Goal: Entertainment & Leisure: Browse casually

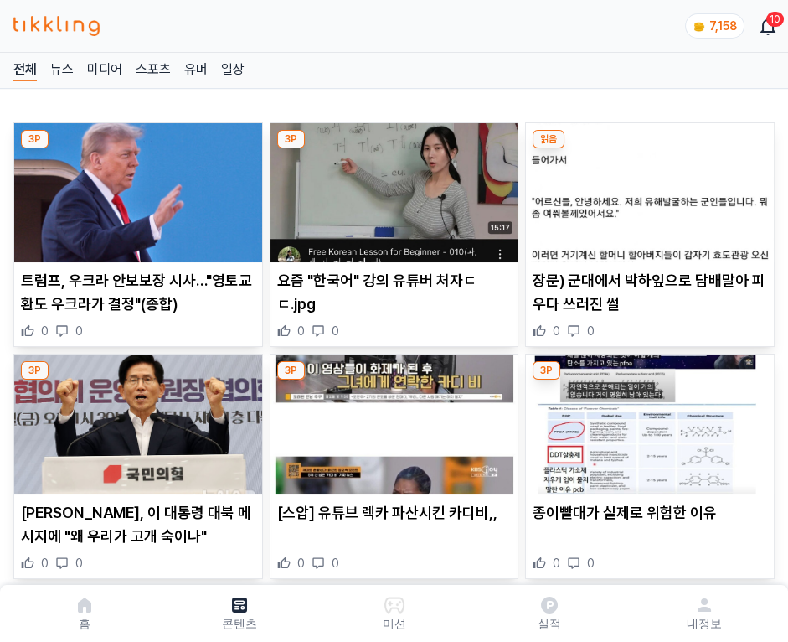
click at [647, 188] on img at bounding box center [650, 192] width 248 height 139
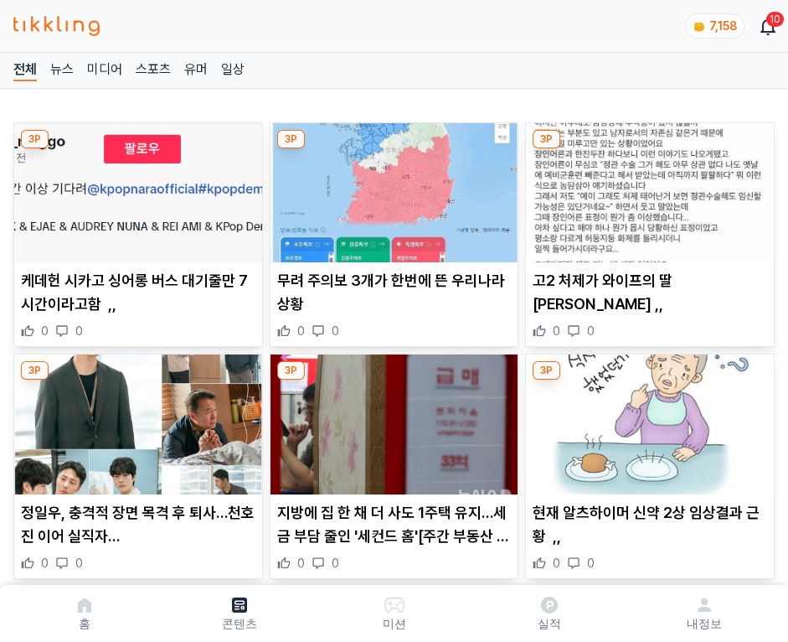
click at [647, 188] on img at bounding box center [650, 192] width 248 height 139
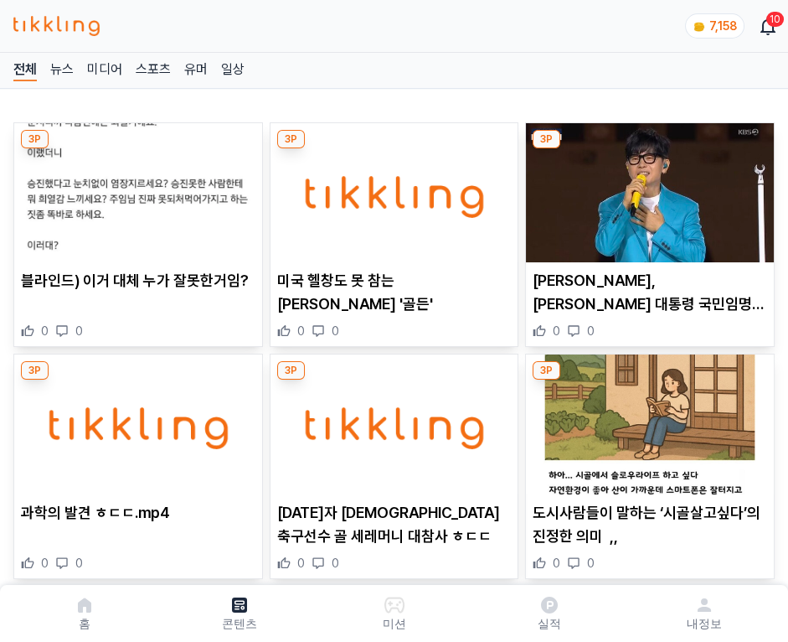
click at [647, 188] on img at bounding box center [650, 192] width 248 height 139
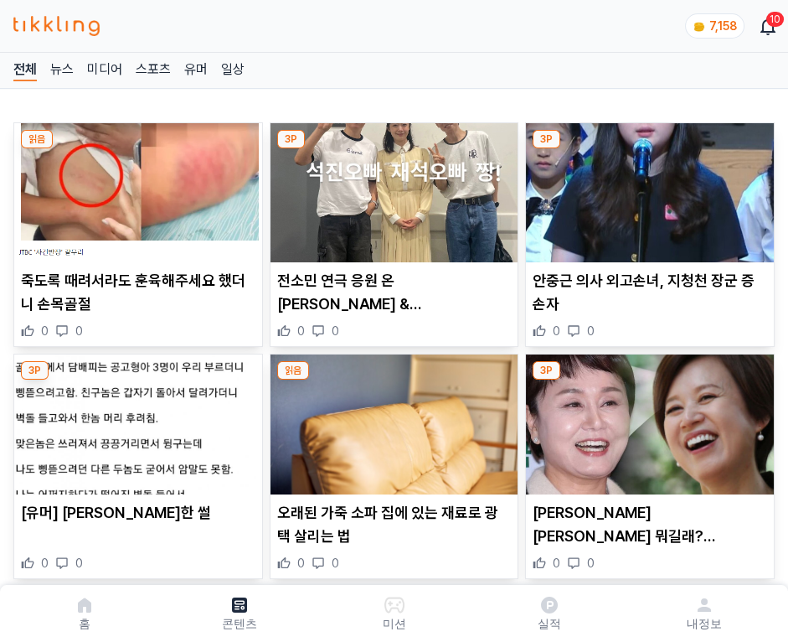
click at [647, 188] on img at bounding box center [650, 192] width 248 height 139
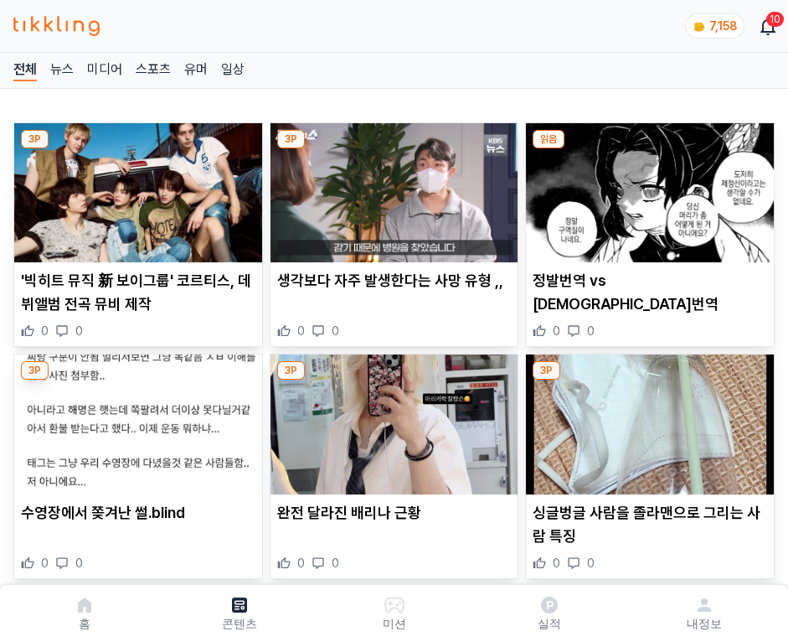
click at [647, 188] on img at bounding box center [650, 192] width 248 height 139
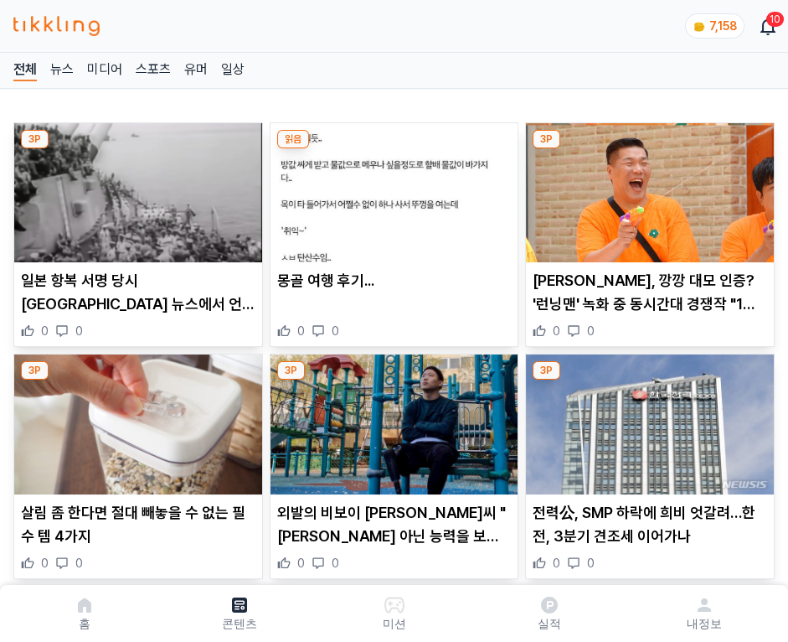
click at [647, 188] on img at bounding box center [650, 192] width 248 height 139
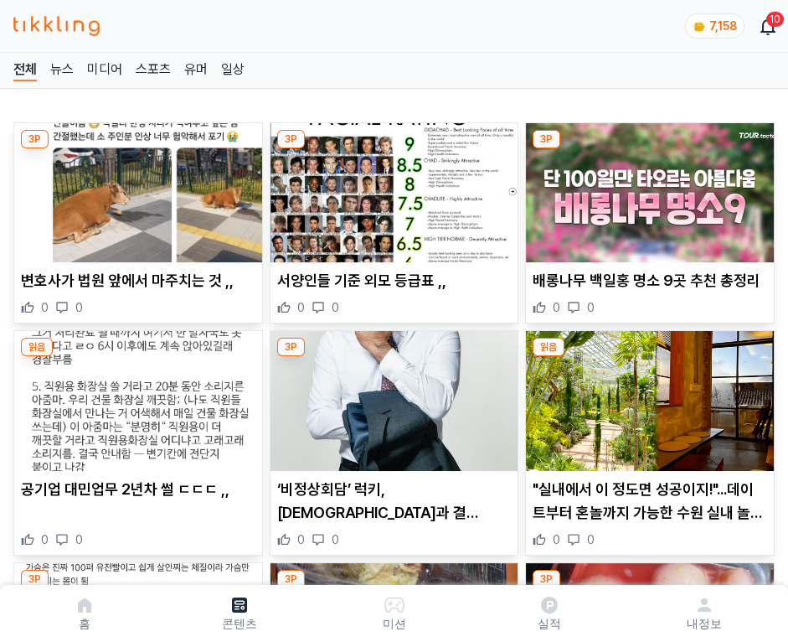
click at [647, 188] on img at bounding box center [650, 192] width 248 height 139
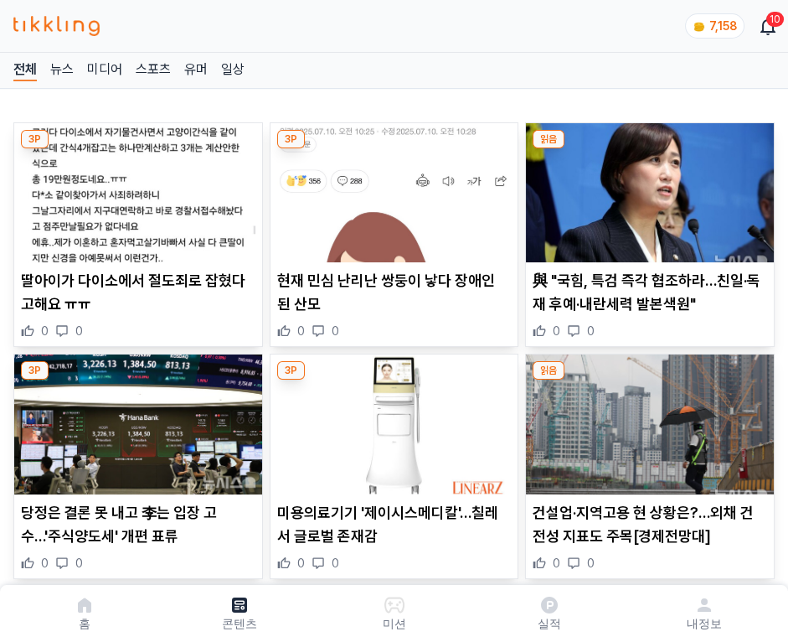
click at [647, 188] on img at bounding box center [650, 192] width 248 height 139
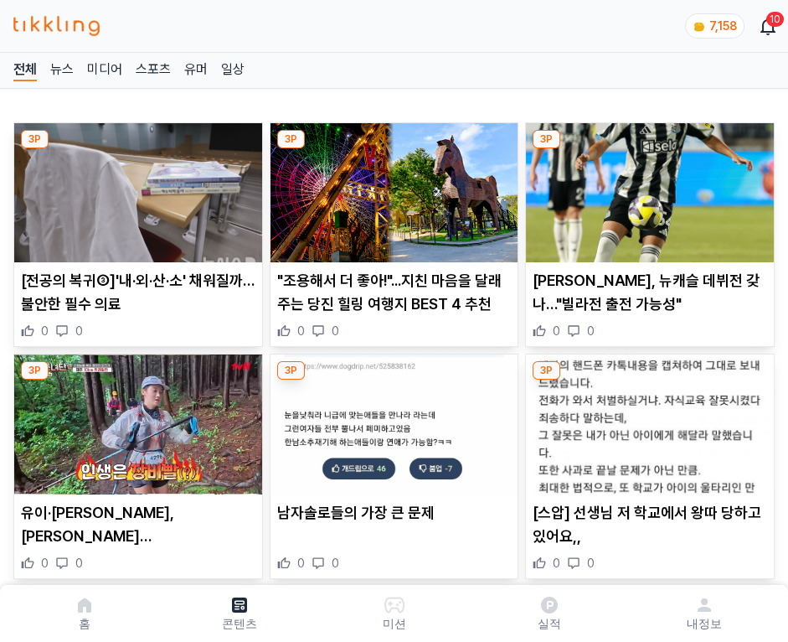
click at [647, 188] on img at bounding box center [650, 192] width 248 height 139
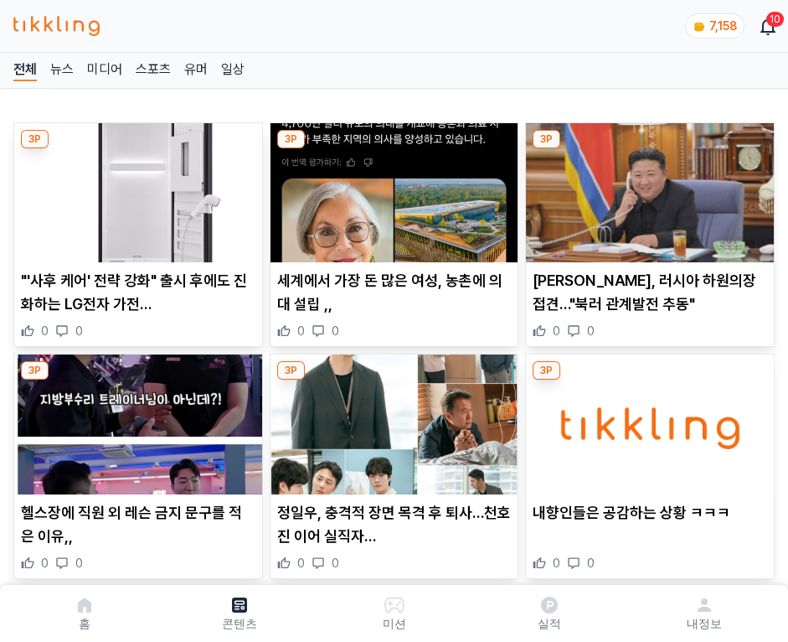
click at [647, 188] on img at bounding box center [650, 192] width 248 height 139
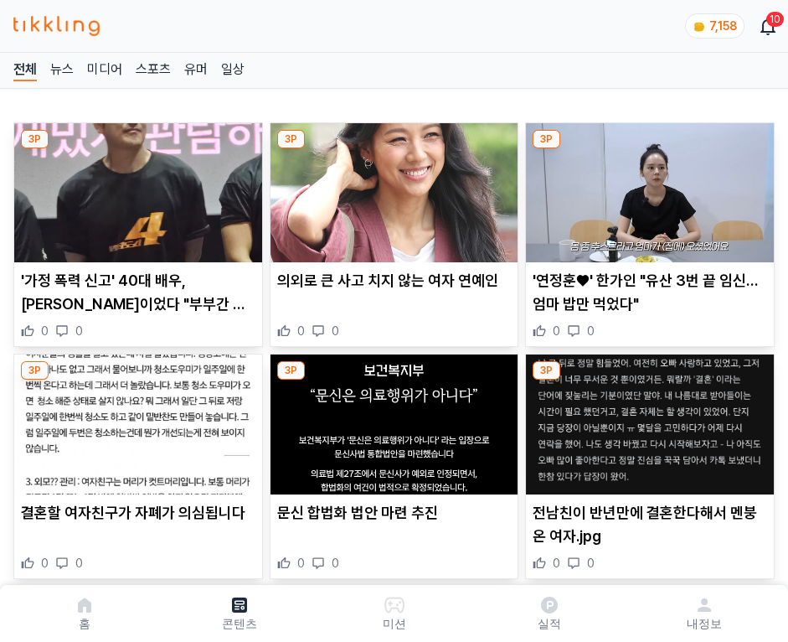
click at [647, 188] on img at bounding box center [650, 192] width 248 height 139
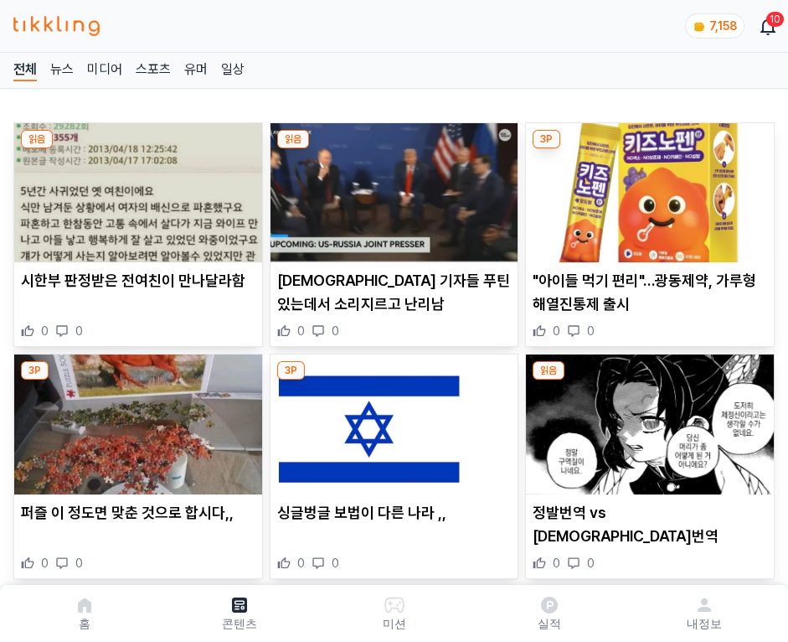
click at [647, 188] on img at bounding box center [650, 192] width 248 height 139
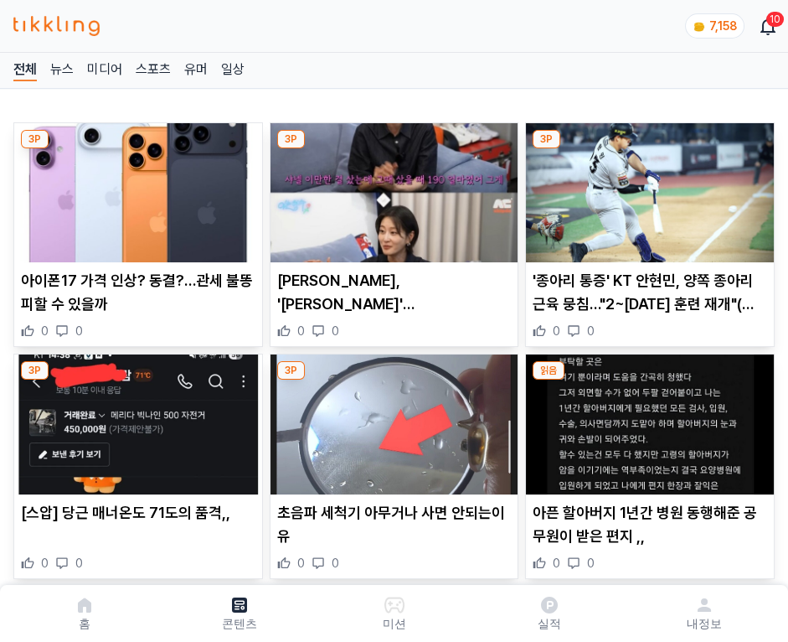
click at [647, 188] on img at bounding box center [650, 192] width 248 height 139
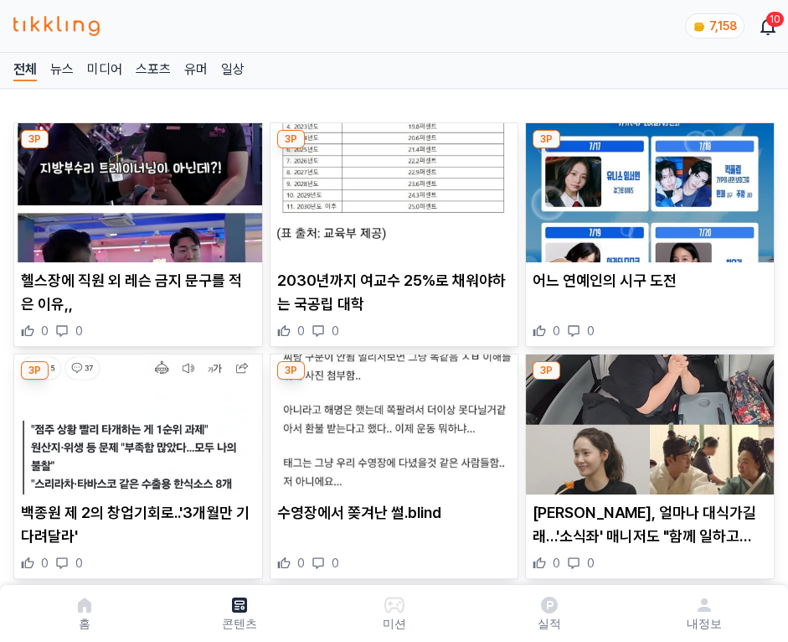
click at [647, 188] on img at bounding box center [650, 192] width 248 height 139
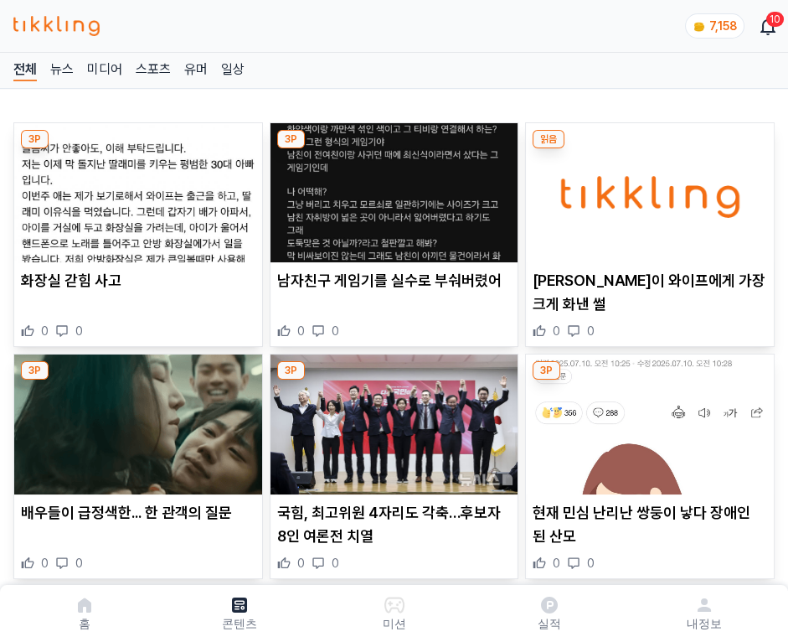
click at [647, 188] on img at bounding box center [650, 192] width 248 height 139
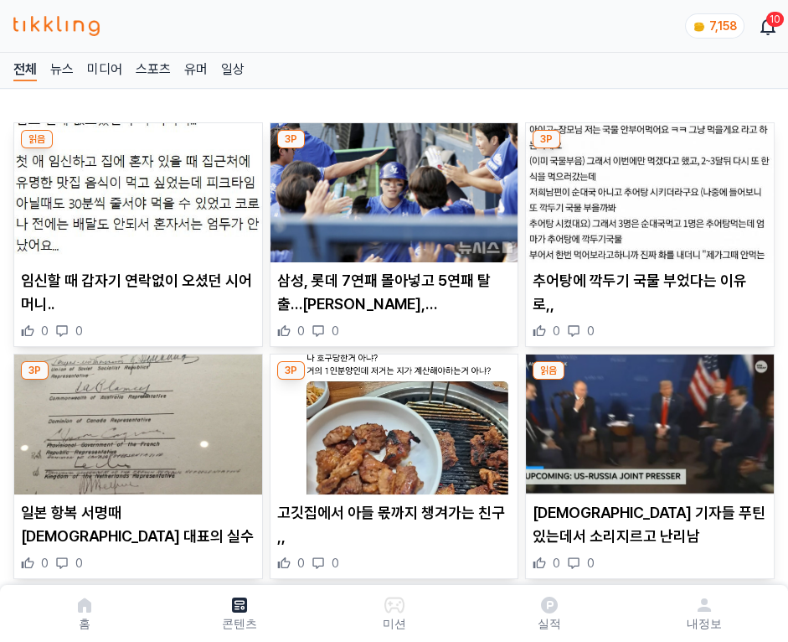
click at [647, 188] on img at bounding box center [650, 192] width 248 height 139
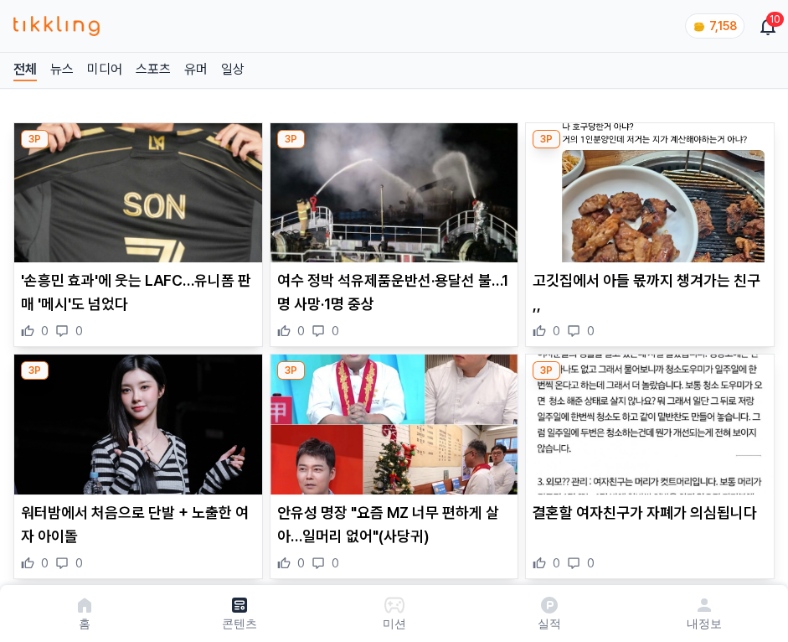
click at [647, 188] on img at bounding box center [650, 192] width 248 height 139
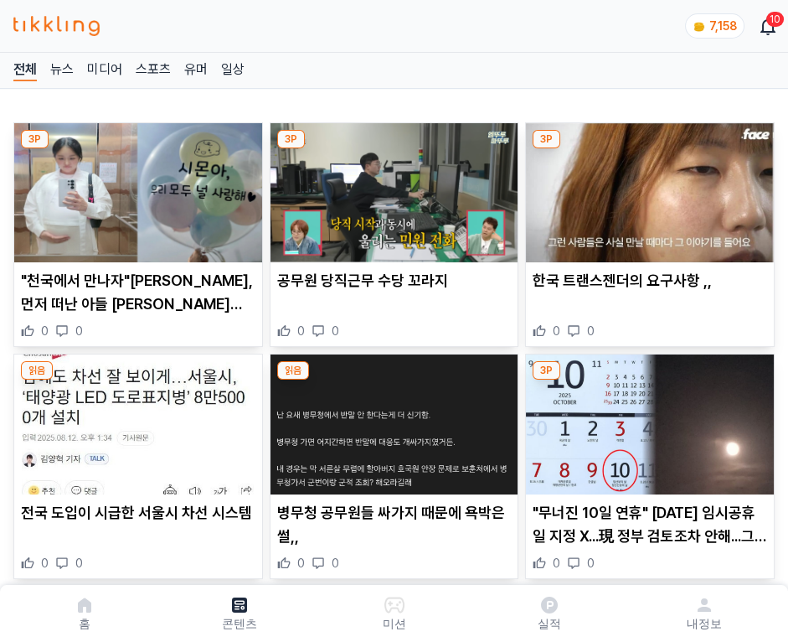
click img
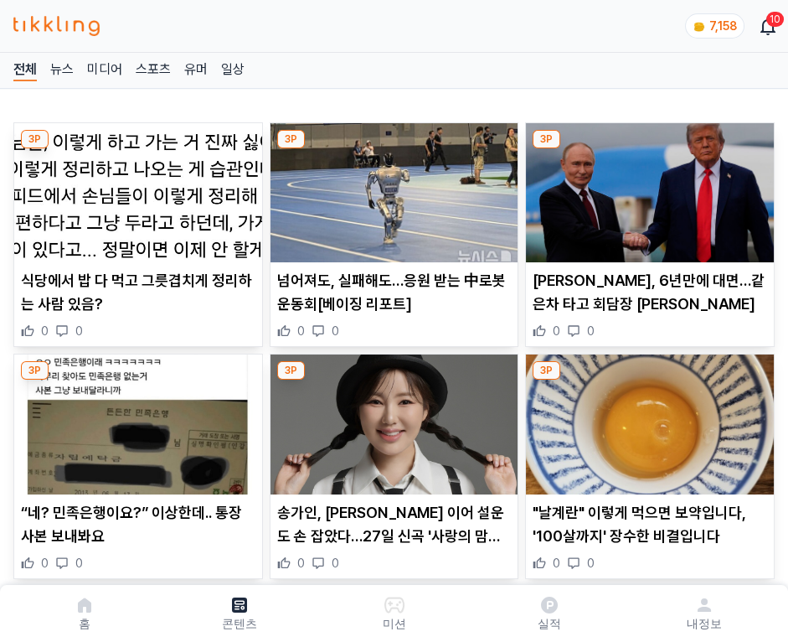
click at [647, 188] on img at bounding box center [650, 192] width 248 height 139
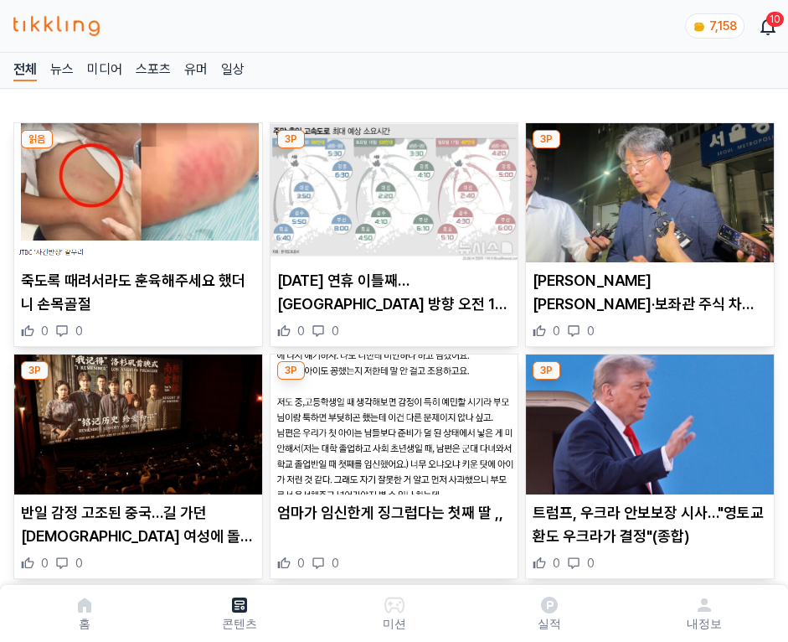
click at [647, 188] on img at bounding box center [650, 192] width 248 height 139
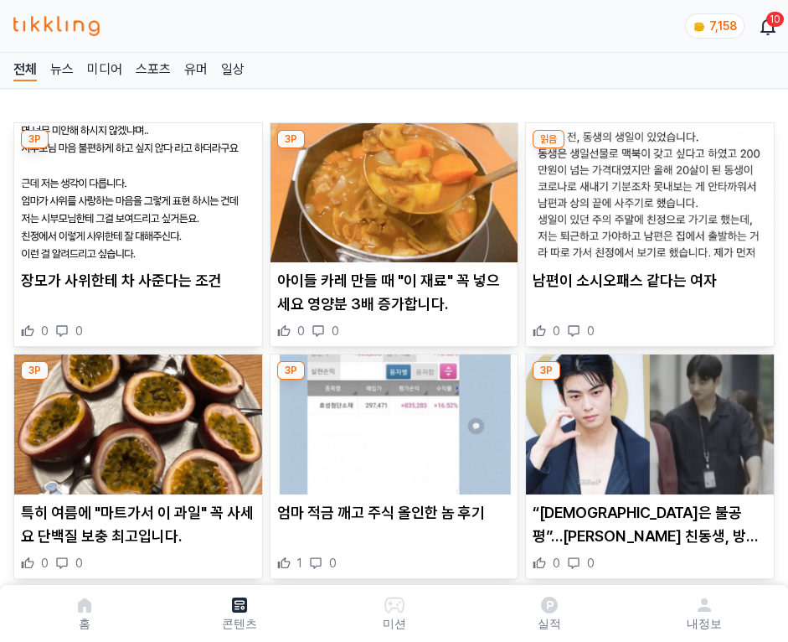
click at [647, 188] on img at bounding box center [650, 192] width 248 height 139
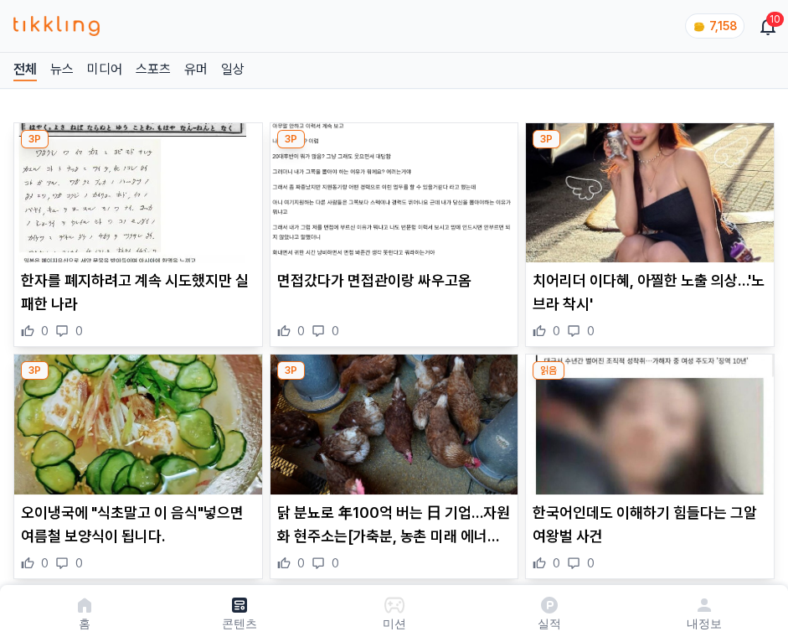
click at [647, 188] on img at bounding box center [650, 192] width 248 height 139
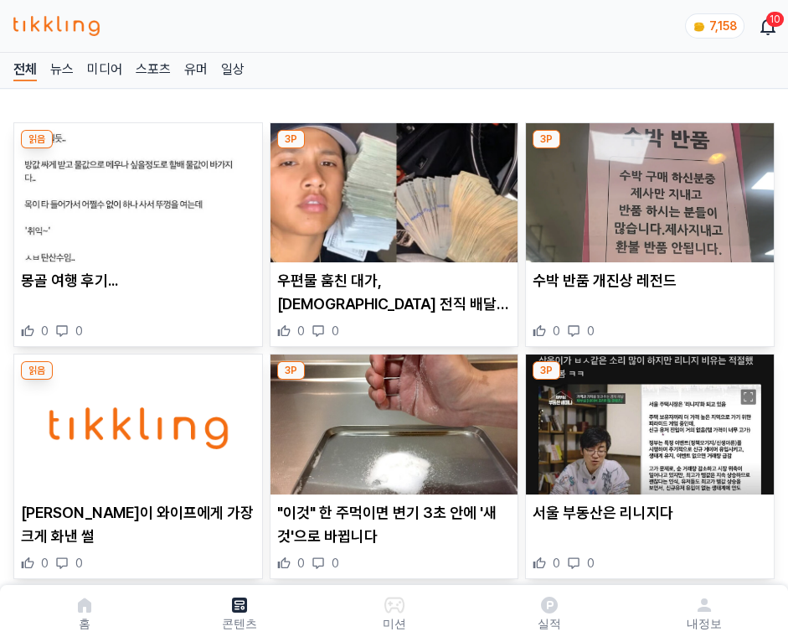
click at [647, 188] on img at bounding box center [650, 192] width 248 height 139
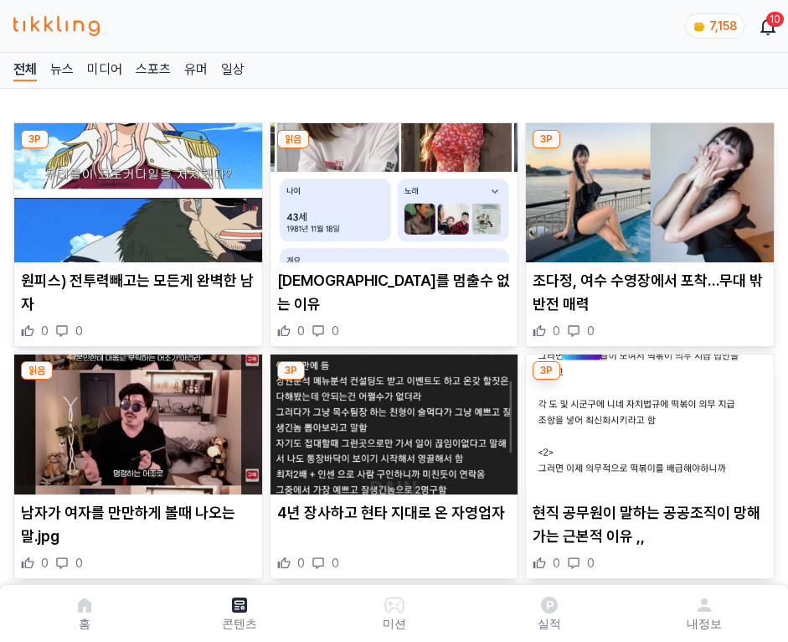
click at [647, 188] on img at bounding box center [650, 192] width 248 height 139
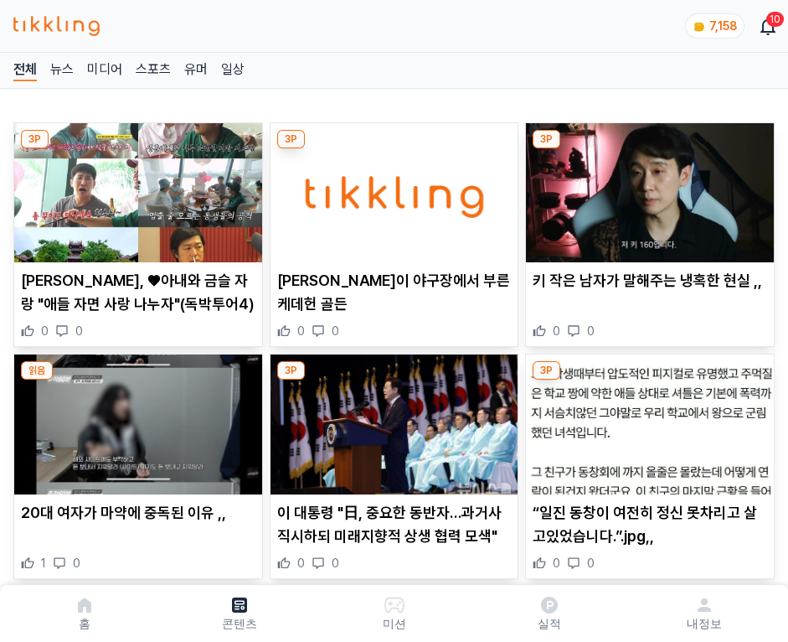
click at [647, 188] on img at bounding box center [650, 192] width 248 height 139
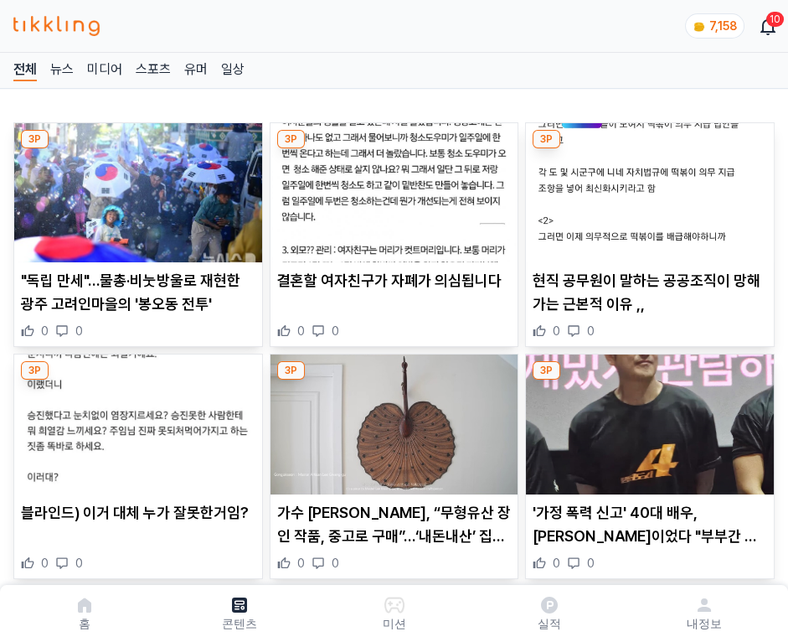
click at [647, 188] on img at bounding box center [650, 192] width 248 height 139
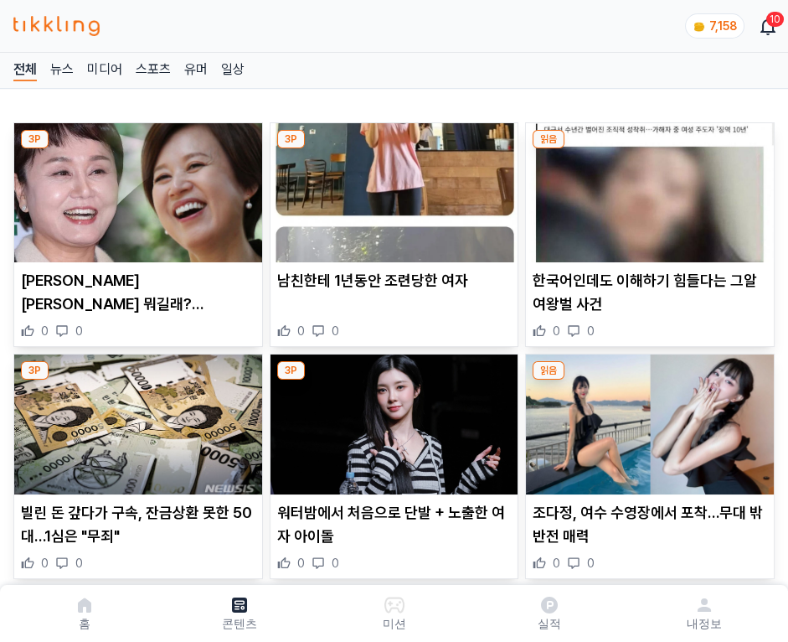
click at [647, 188] on img at bounding box center [650, 192] width 248 height 139
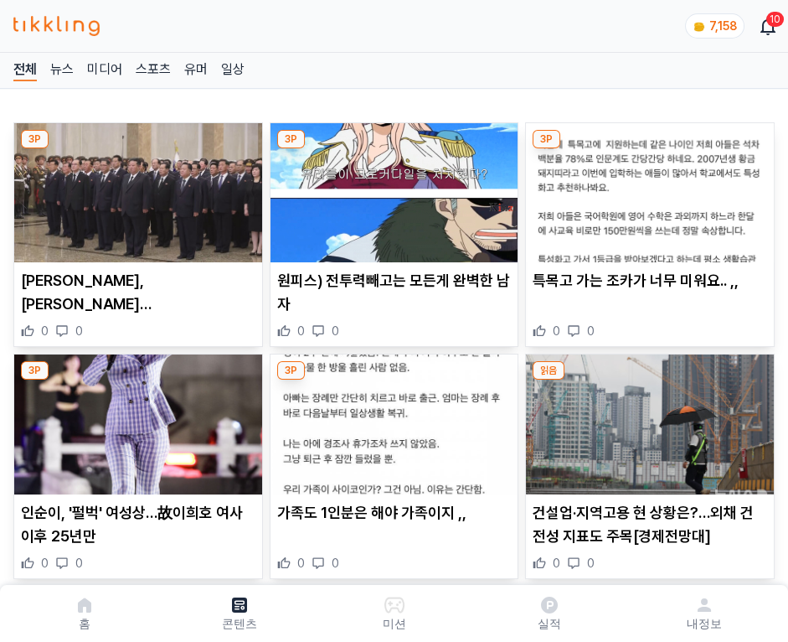
click at [647, 188] on img at bounding box center [650, 192] width 248 height 139
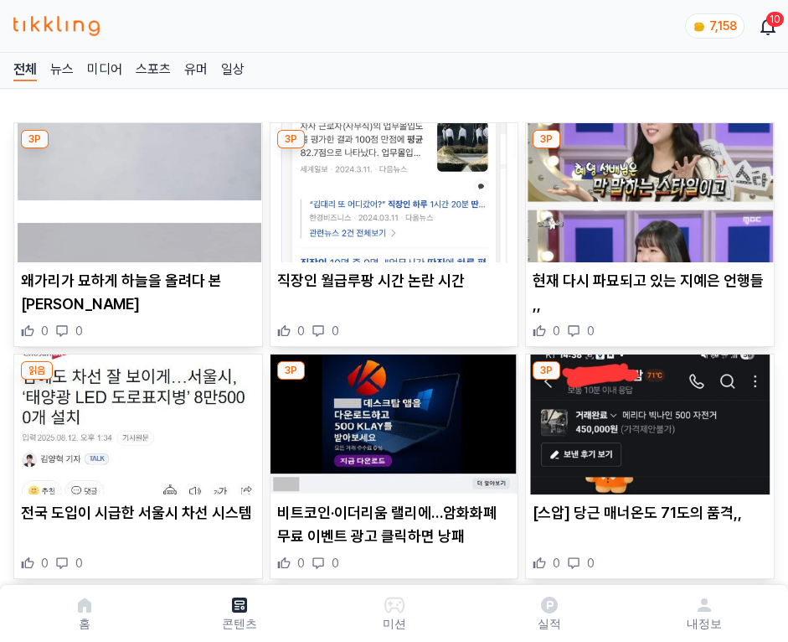
click at [647, 188] on img at bounding box center [650, 192] width 248 height 139
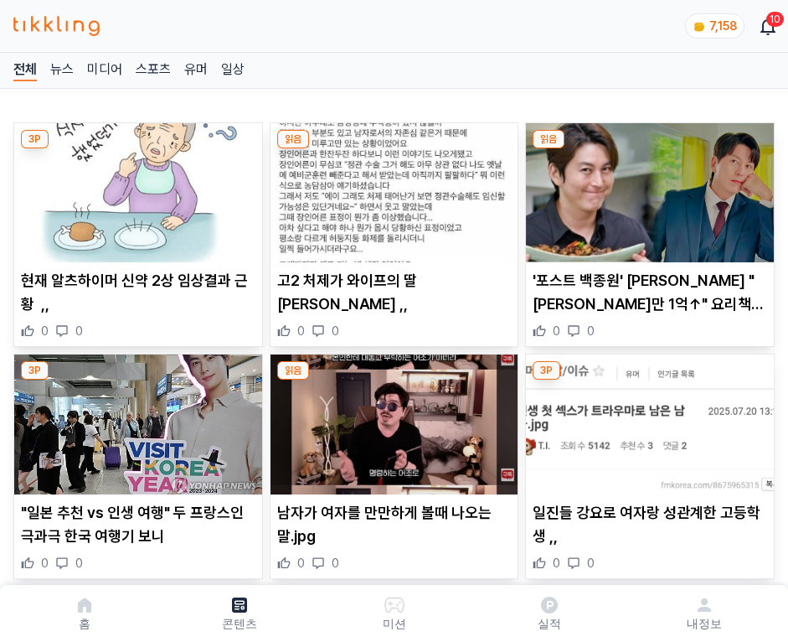
click at [647, 188] on img at bounding box center [650, 192] width 248 height 139
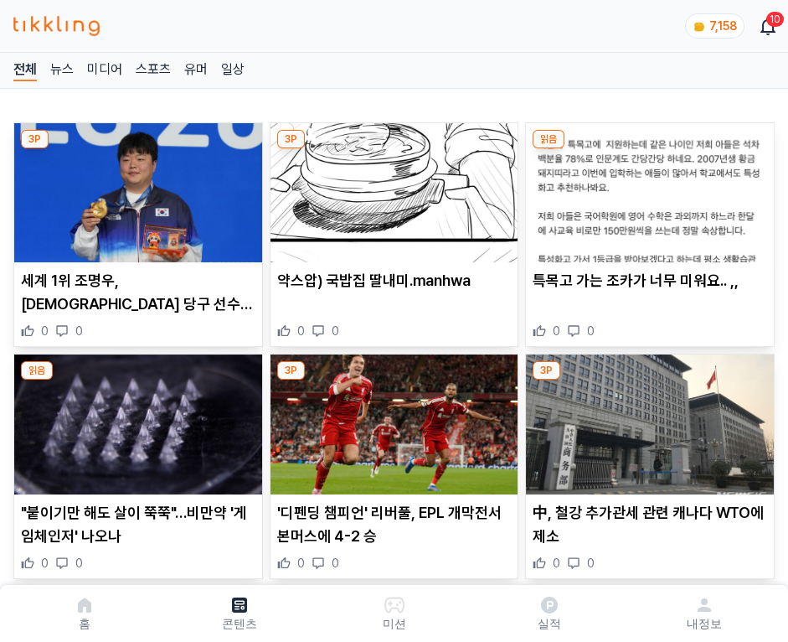
click at [647, 188] on img at bounding box center [650, 192] width 248 height 139
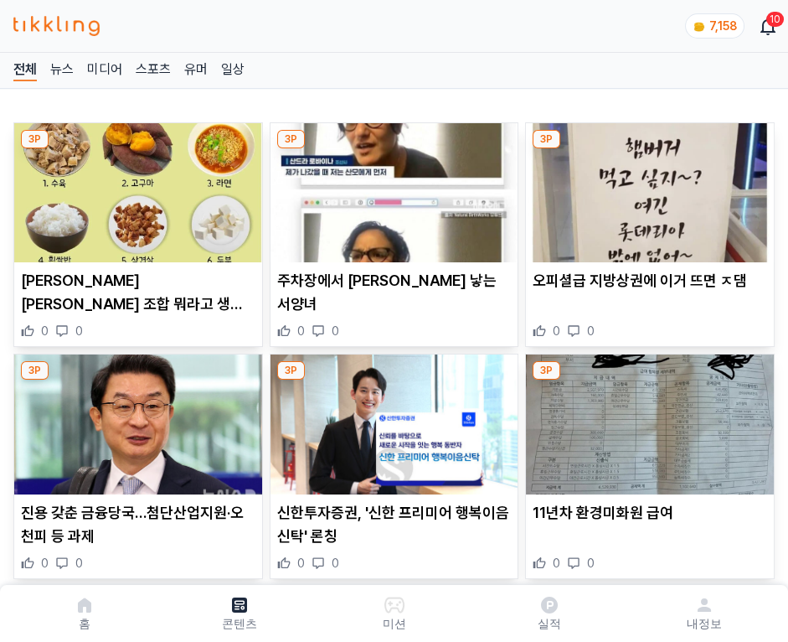
click at [647, 188] on img at bounding box center [650, 192] width 248 height 139
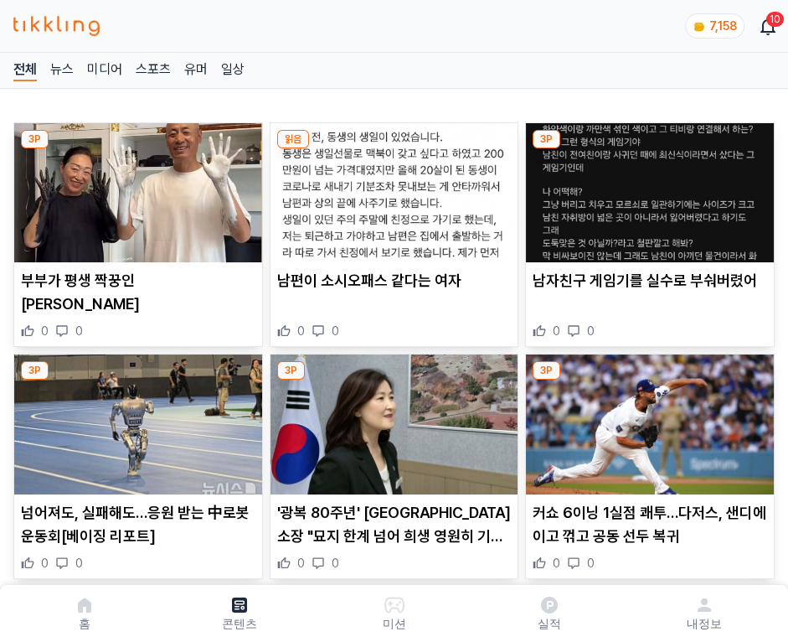
click at [647, 188] on img at bounding box center [650, 192] width 248 height 139
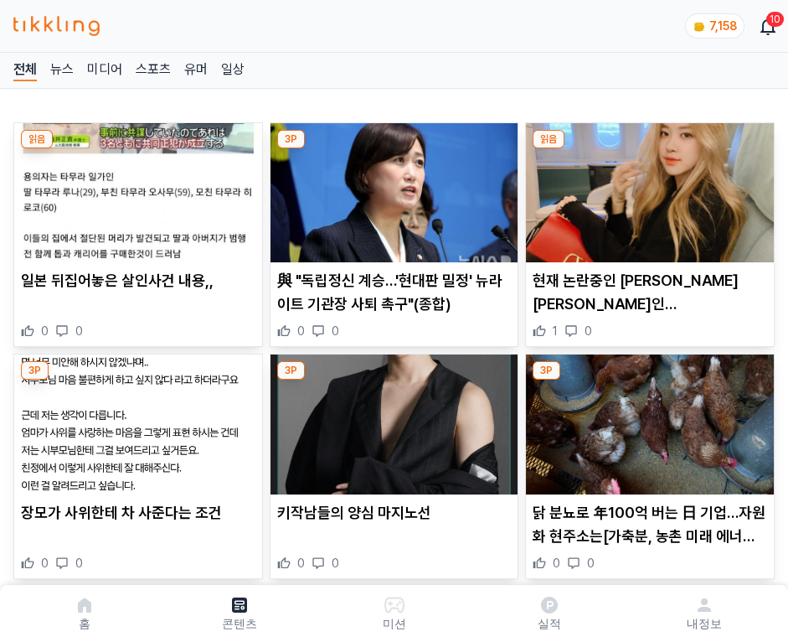
click at [647, 188] on img at bounding box center [650, 192] width 248 height 139
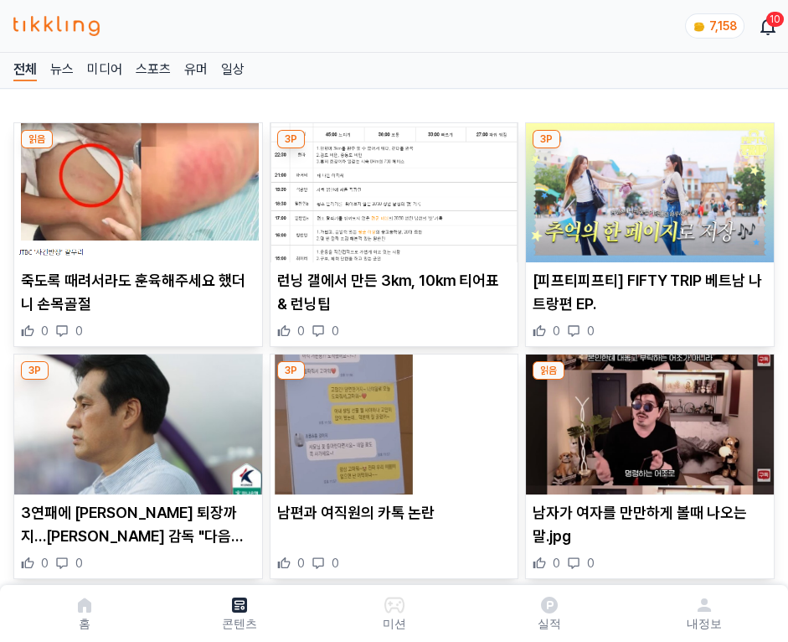
click at [647, 188] on img at bounding box center [650, 192] width 248 height 139
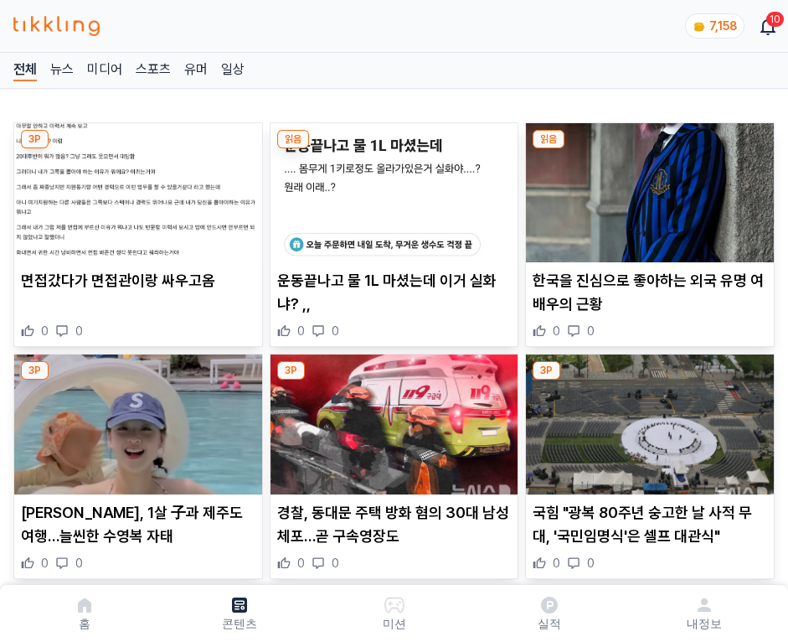
click at [647, 188] on img at bounding box center [650, 192] width 248 height 139
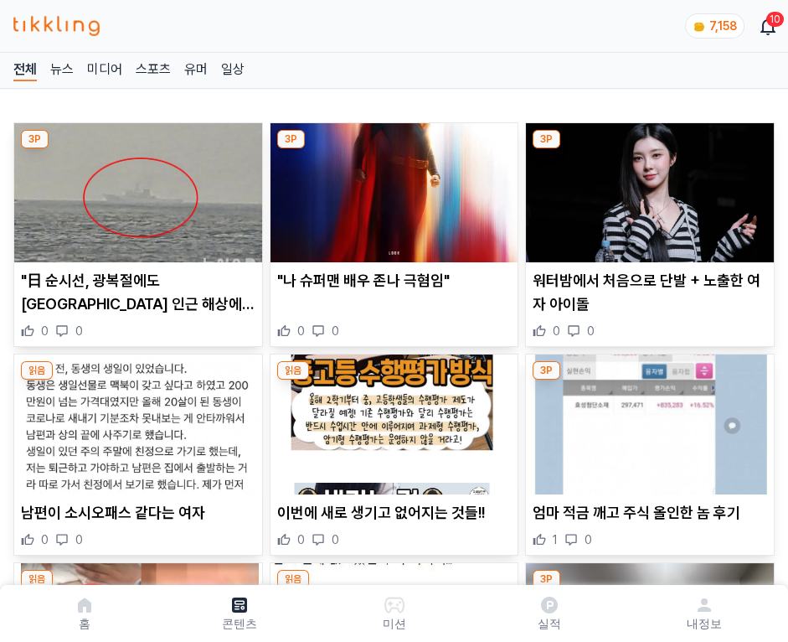
click at [647, 188] on img at bounding box center [650, 192] width 248 height 139
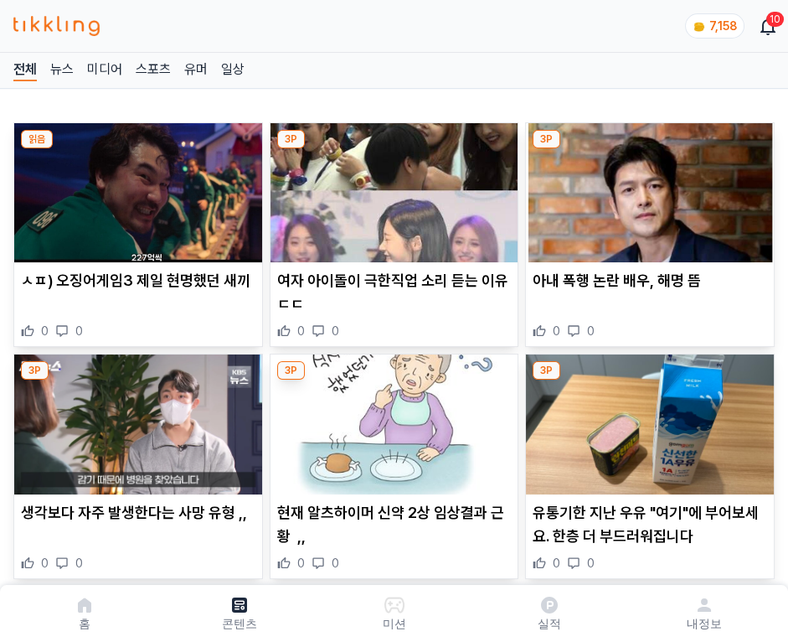
click at [647, 188] on img at bounding box center [650, 192] width 248 height 139
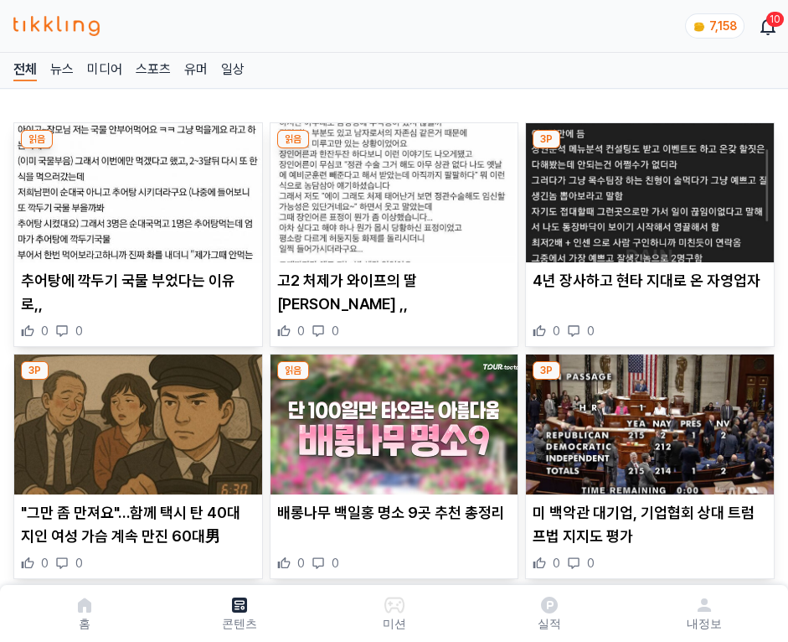
click at [647, 188] on img at bounding box center [650, 192] width 248 height 139
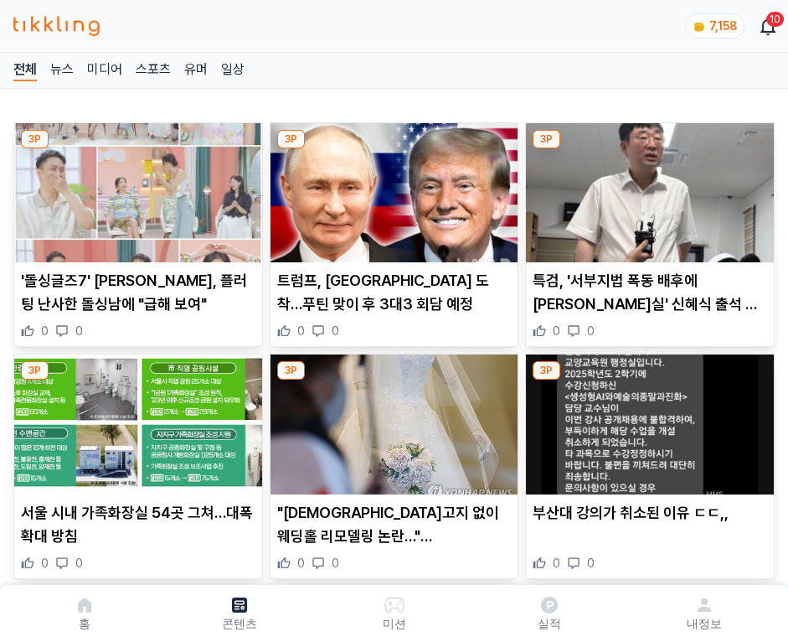
click at [647, 188] on img at bounding box center [650, 192] width 248 height 139
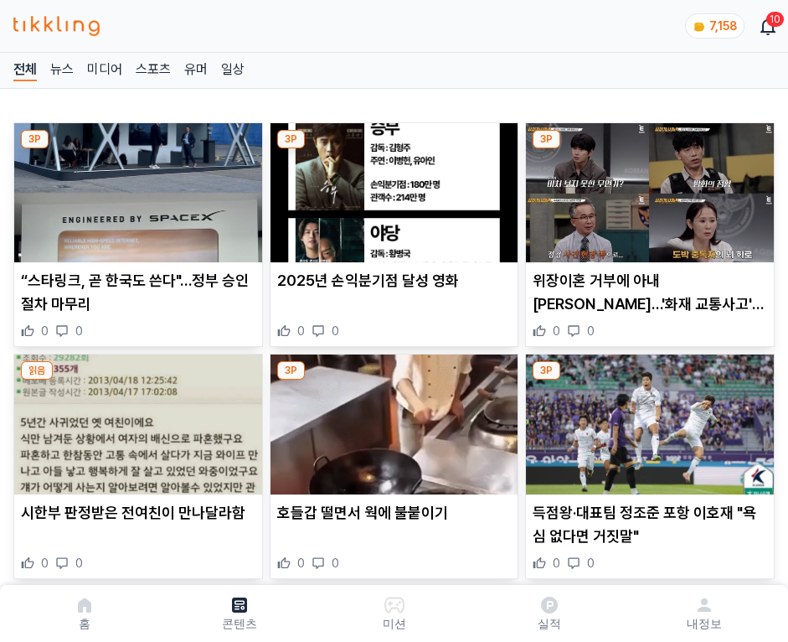
click at [647, 188] on img at bounding box center [650, 192] width 248 height 139
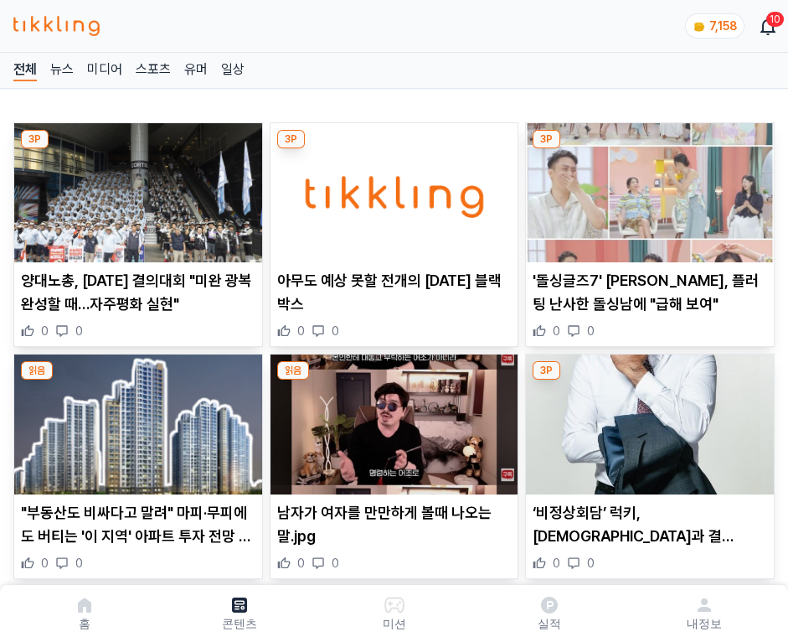
click at [647, 188] on img at bounding box center [650, 192] width 248 height 139
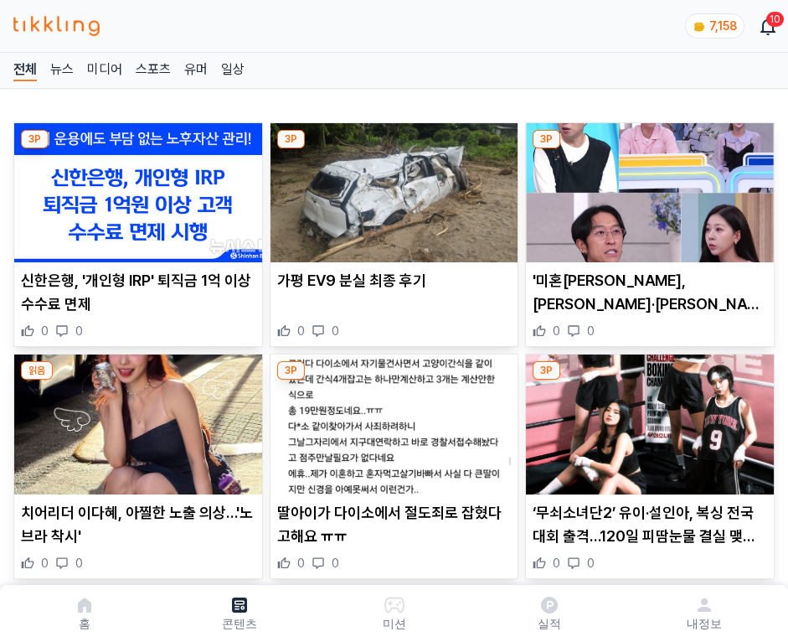
click at [647, 188] on img at bounding box center [650, 192] width 248 height 139
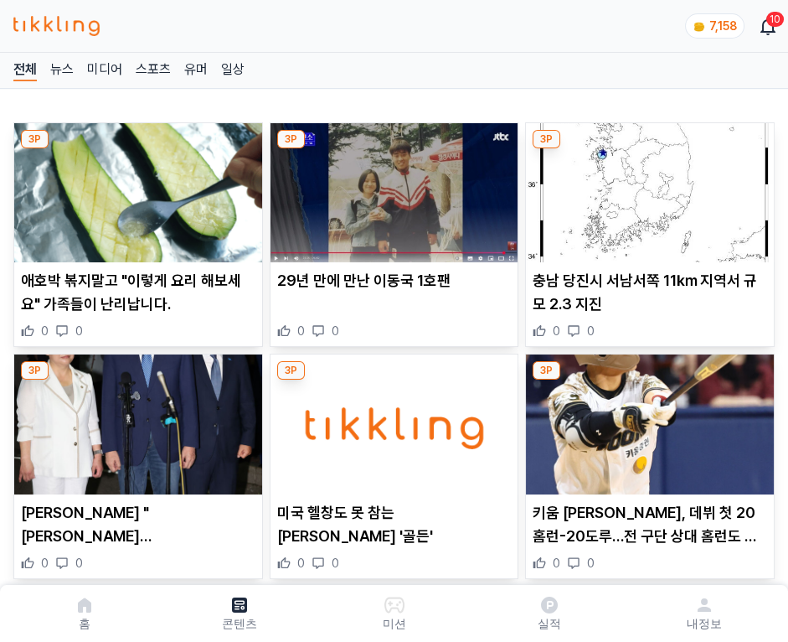
click at [647, 188] on img at bounding box center [650, 192] width 248 height 139
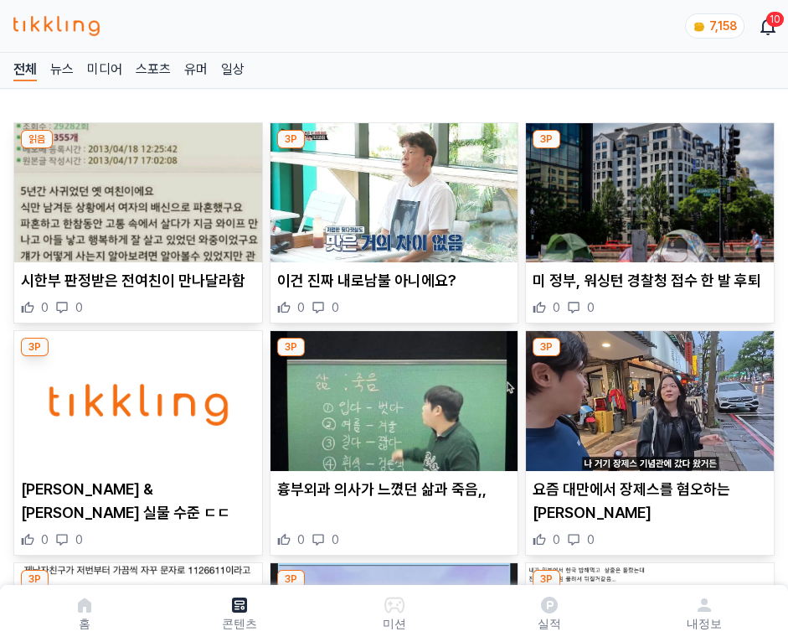
click at [647, 188] on img at bounding box center [650, 192] width 248 height 139
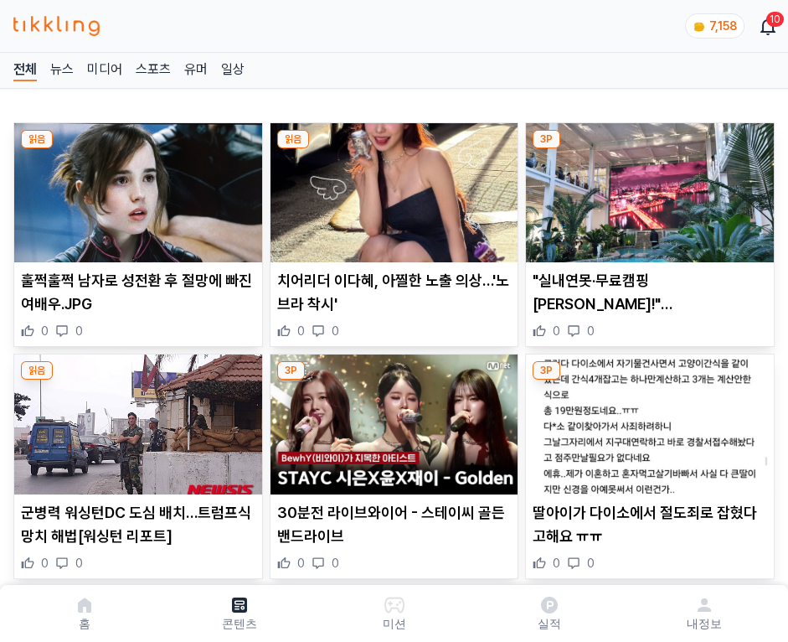
click at [647, 188] on img at bounding box center [650, 192] width 248 height 139
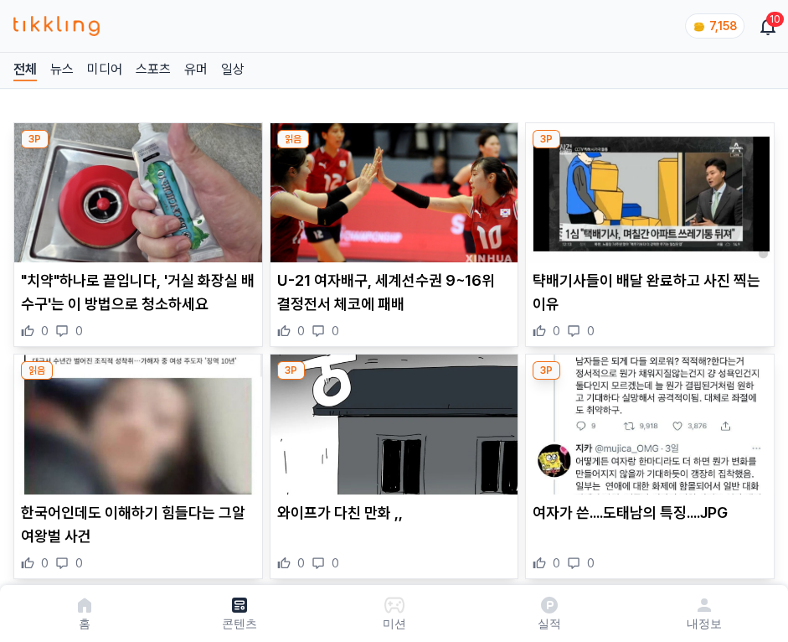
click at [647, 188] on img at bounding box center [650, 192] width 248 height 139
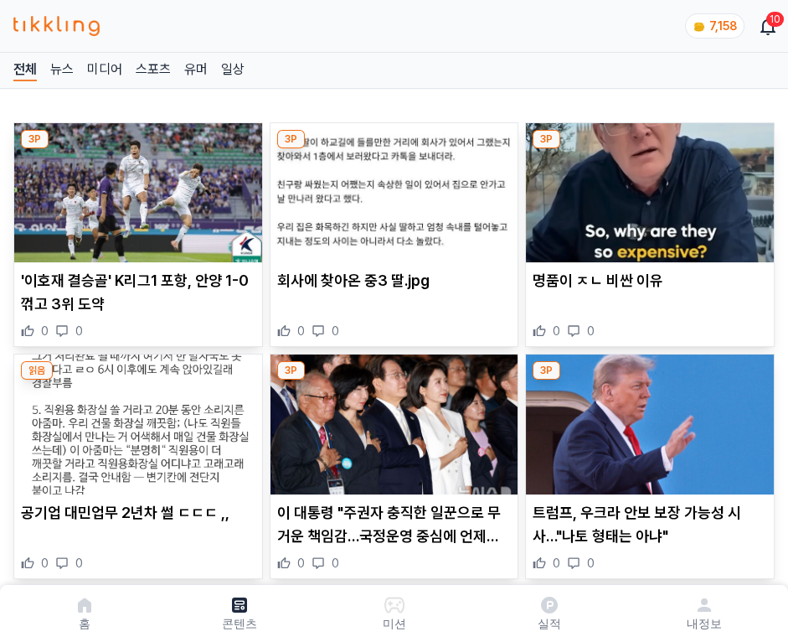
click at [647, 188] on img at bounding box center [650, 192] width 248 height 139
